Goal: Book appointment/travel/reservation

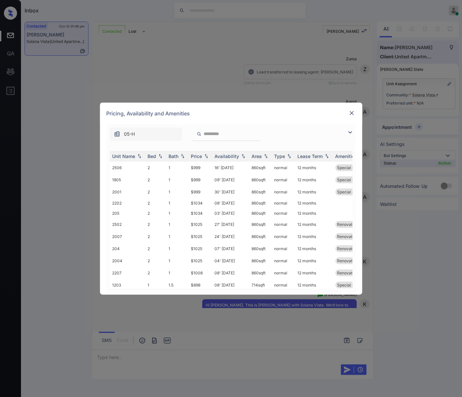
scroll to position [507, 0]
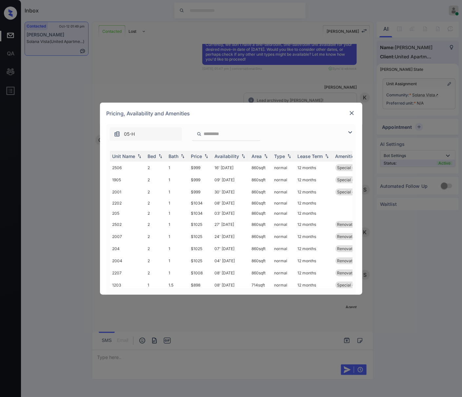
click at [352, 110] on img at bounding box center [352, 113] width 7 height 7
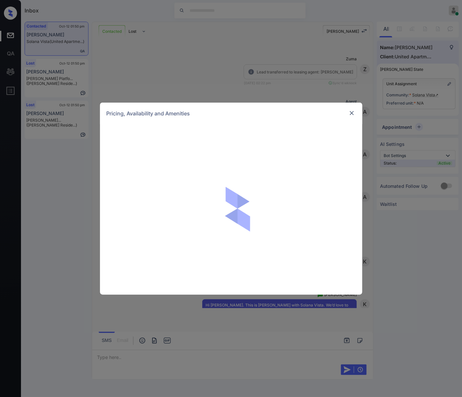
scroll to position [507, 0]
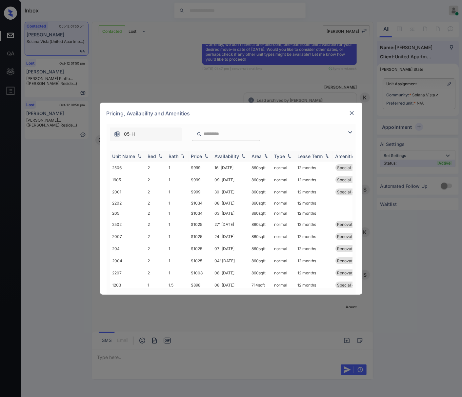
click at [206, 157] on img at bounding box center [206, 156] width 7 height 5
click at [205, 170] on td "$799" at bounding box center [201, 168] width 24 height 12
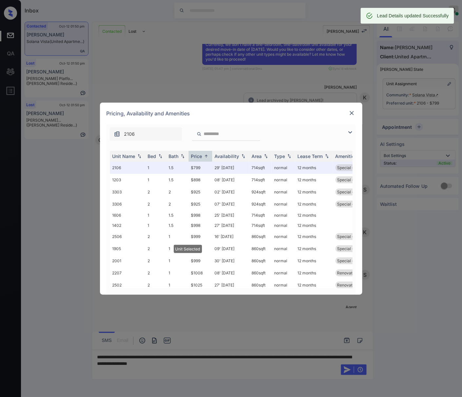
click at [352, 112] on img at bounding box center [352, 113] width 7 height 7
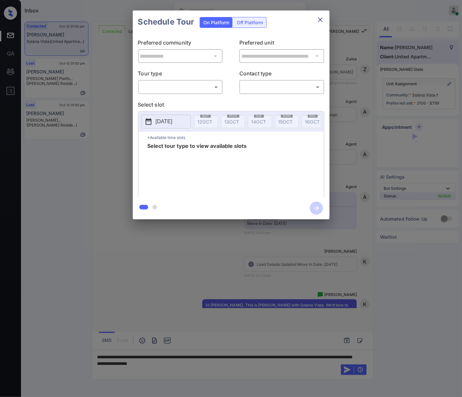
scroll to position [463, 0]
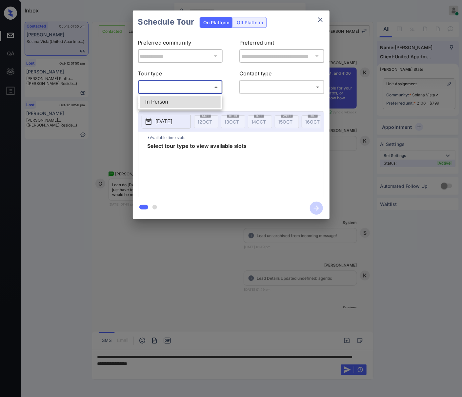
click at [196, 86] on body "Inbox Caroline Dacanay Online Set yourself offline Set yourself on break Profil…" at bounding box center [231, 198] width 462 height 397
click at [192, 101] on li "In Person" at bounding box center [180, 102] width 81 height 12
type input "********"
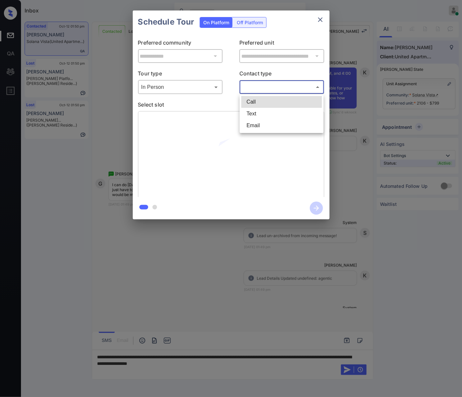
click at [256, 91] on body "Inbox Caroline Dacanay Online Set yourself offline Set yourself on break Profil…" at bounding box center [231, 198] width 462 height 397
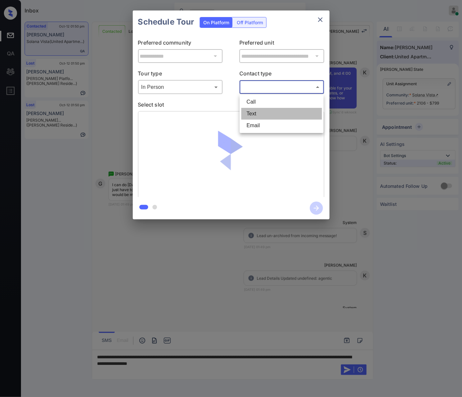
click at [257, 114] on li "Text" at bounding box center [281, 114] width 81 height 12
type input "****"
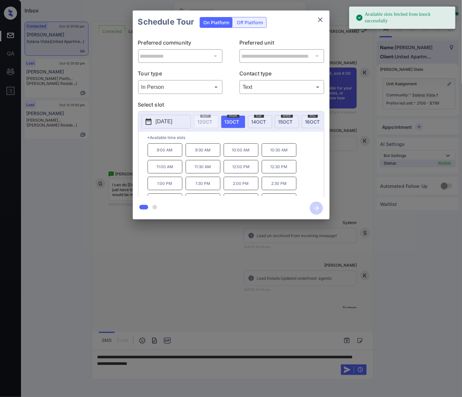
click at [173, 119] on p "2025-10-13" at bounding box center [164, 122] width 17 height 8
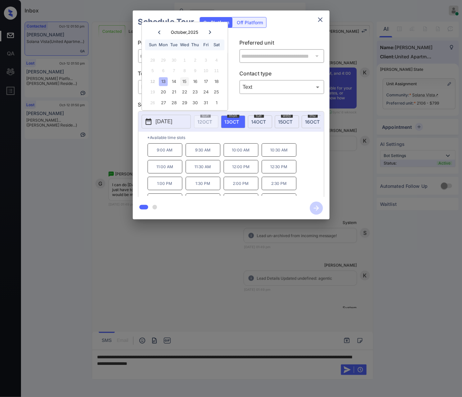
click at [187, 83] on div "15" at bounding box center [184, 81] width 9 height 9
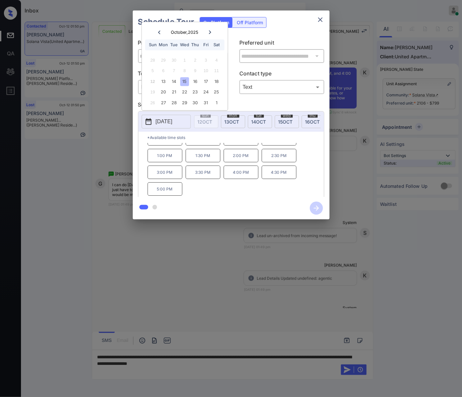
click at [163, 185] on div "9:00 AM 9:30 AM 10:00 AM 10:30 AM 11:00 AM 11:30 AM 12:00 PM 12:30 PM 1:00 PM 1…" at bounding box center [236, 169] width 176 height 52
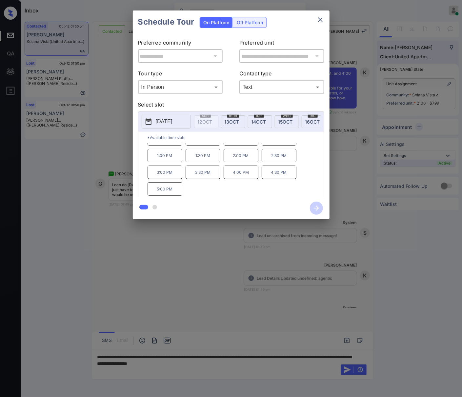
click at [160, 179] on p "3:00 PM" at bounding box center [165, 172] width 35 height 13
click at [315, 208] on icon "button" at bounding box center [316, 208] width 5 height 5
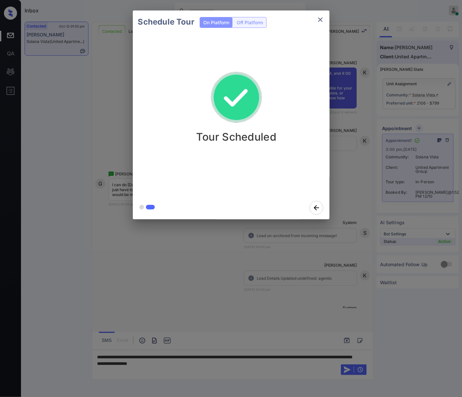
click at [362, 271] on div at bounding box center [231, 198] width 462 height 397
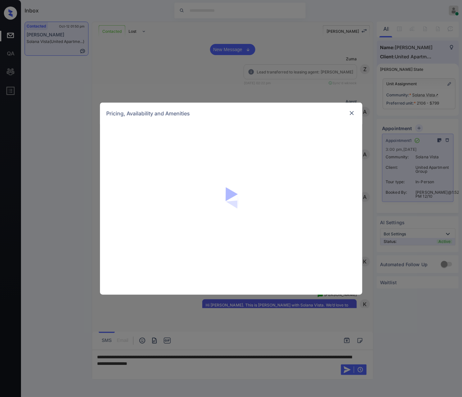
scroll to position [959, 0]
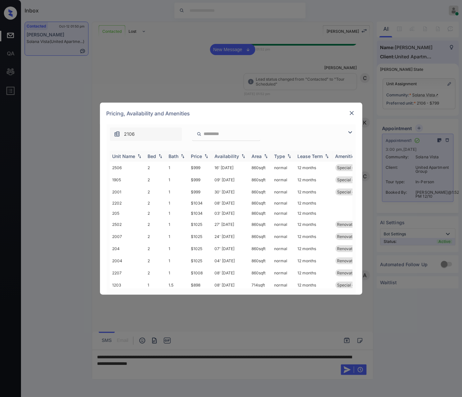
click at [207, 156] on img at bounding box center [206, 156] width 7 height 5
drag, startPoint x: 203, startPoint y: 168, endPoint x: 187, endPoint y: 166, distance: 16.5
click at [187, 166] on tr "2106 1 1.5 $799 29' [DATE] 714 sqft normal 12 months Special - 01" at bounding box center [281, 168] width 343 height 12
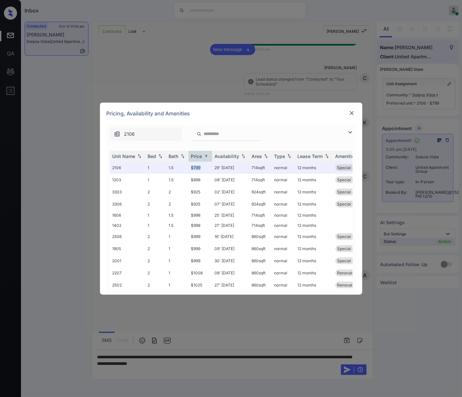
copy tr "$799"
click at [231, 314] on div "**********" at bounding box center [231, 198] width 462 height 397
click at [350, 111] on img at bounding box center [352, 113] width 7 height 7
